Goal: Find specific page/section: Find specific page/section

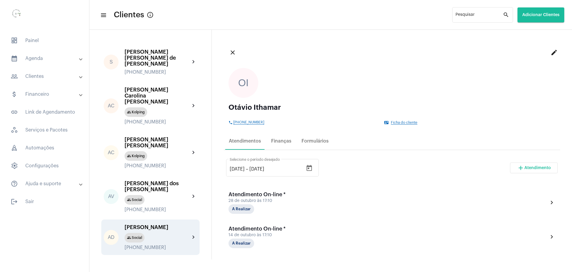
click at [147, 224] on div "[PERSON_NAME]" at bounding box center [158, 227] width 66 height 6
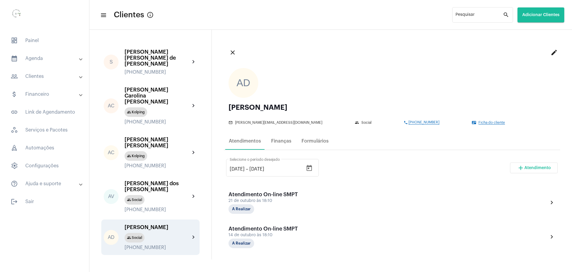
drag, startPoint x: 287, startPoint y: 104, endPoint x: 218, endPoint y: 107, distance: 69.2
click at [218, 106] on div "close edit AD [PERSON_NAME] Driel mail_outline [PERSON_NAME][EMAIL_ADDRESS][DOM…" at bounding box center [392, 144] width 360 height 229
copy div "[PERSON_NAME]"
drag, startPoint x: 423, startPoint y: 122, endPoint x: 392, endPoint y: 121, distance: 30.7
click at [404, 121] on div "phone [PHONE_NUMBER]" at bounding box center [436, 122] width 65 height 4
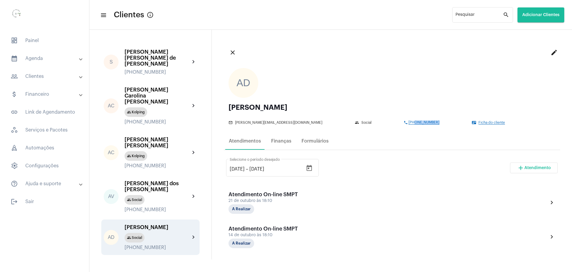
copy span "86994255203"
drag, startPoint x: 134, startPoint y: 209, endPoint x: 184, endPoint y: 201, distance: 50.3
click at [135, 233] on mat-chip "group Social" at bounding box center [135, 238] width 20 height 10
click at [35, 38] on span "dashboard Painel" at bounding box center [44, 40] width 77 height 14
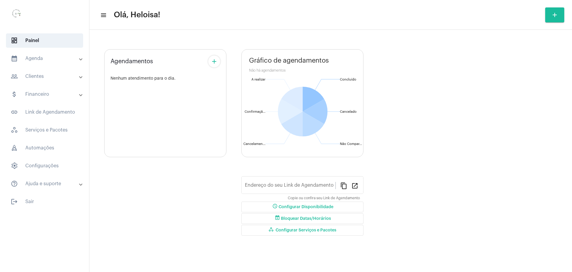
type input "[URL][DOMAIN_NAME][PERSON_NAME]"
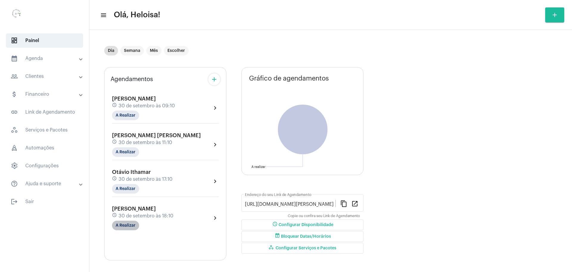
click at [123, 223] on mat-chip "A Realizar" at bounding box center [125, 225] width 27 height 10
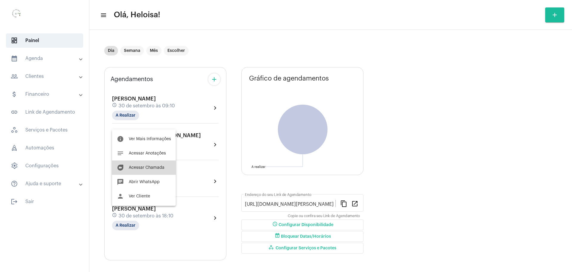
click at [142, 169] on span "Acessar Chamada" at bounding box center [147, 167] width 36 height 4
